Goal: Information Seeking & Learning: Learn about a topic

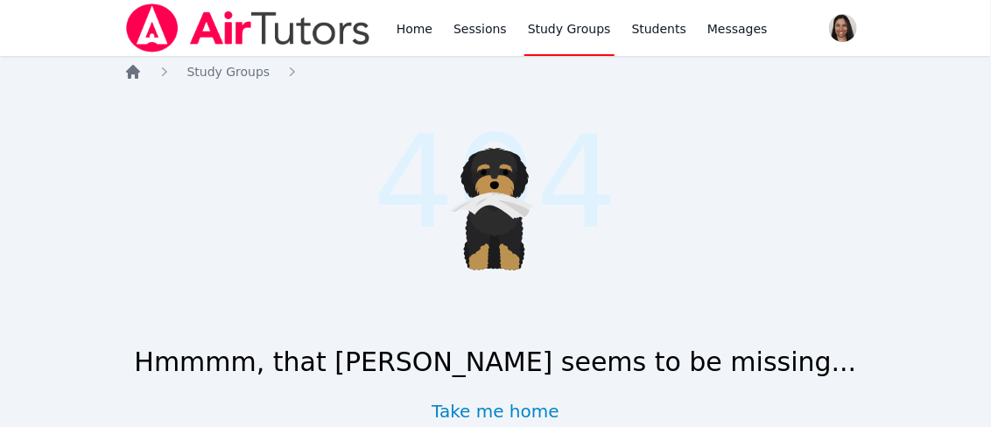
click at [137, 74] on icon "Breadcrumb" at bounding box center [133, 72] width 18 height 18
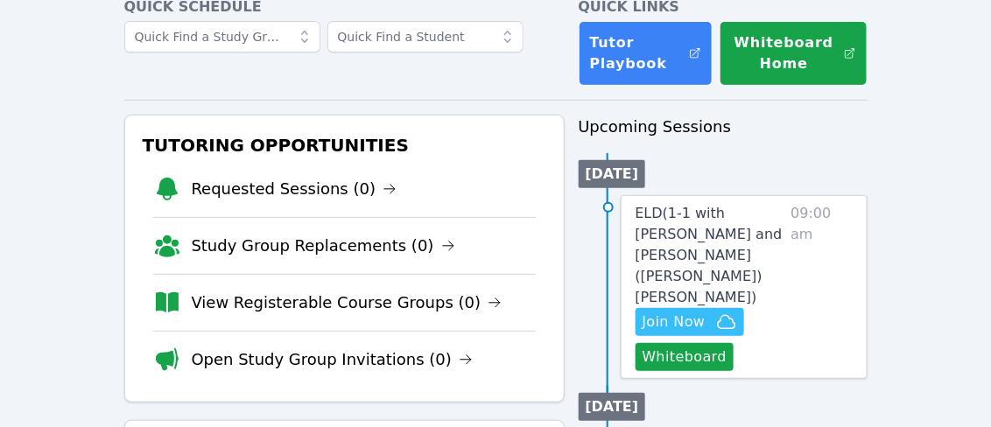
scroll to position [101, 0]
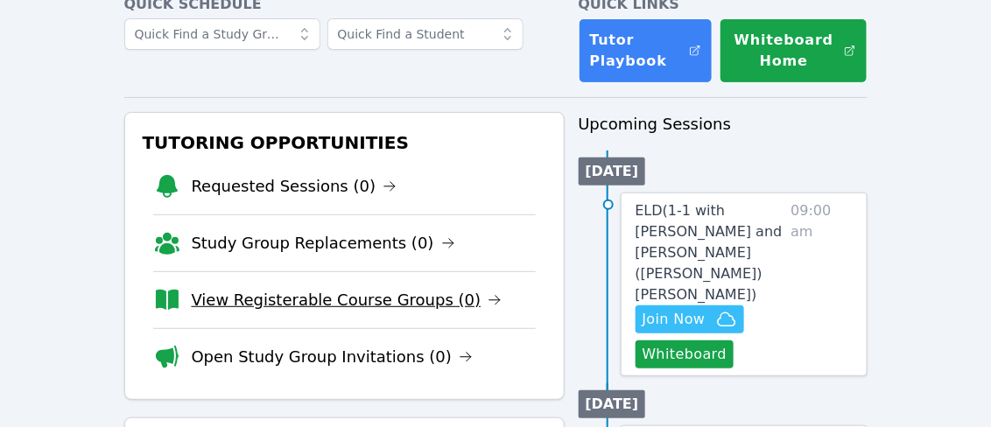
click at [335, 291] on link "View Registerable Course Groups (0)" at bounding box center [347, 300] width 311 height 25
